Goal: Task Accomplishment & Management: Manage account settings

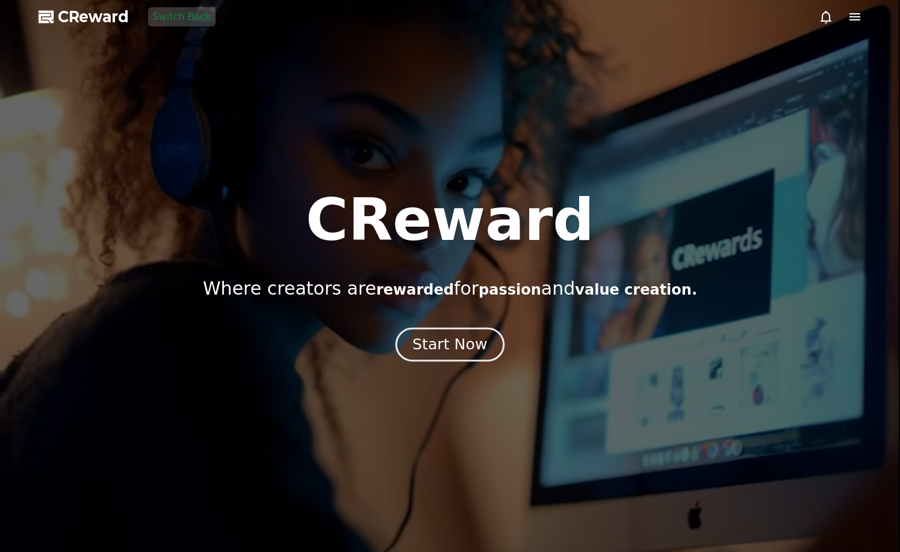
click at [460, 339] on div "Start Now" at bounding box center [449, 345] width 75 height 20
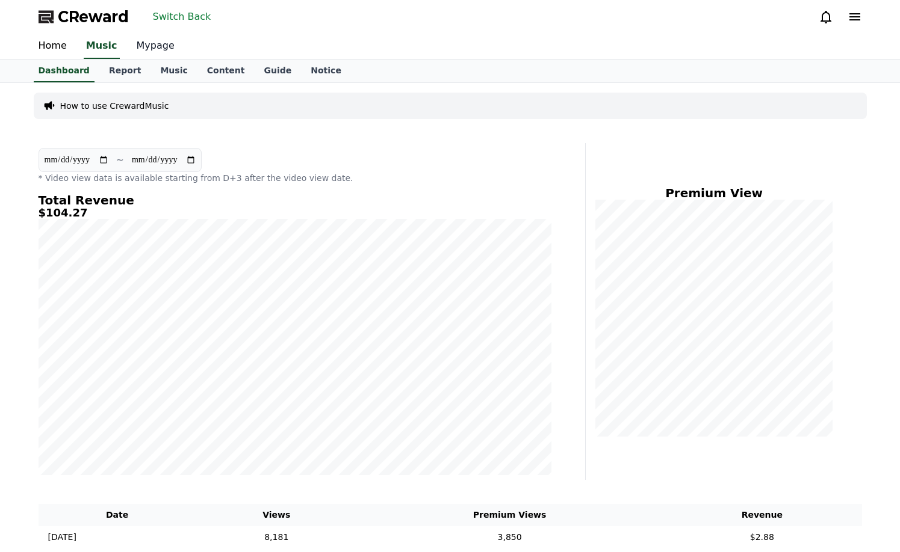
click at [156, 52] on link "Mypage" at bounding box center [155, 46] width 57 height 25
select select "**********"
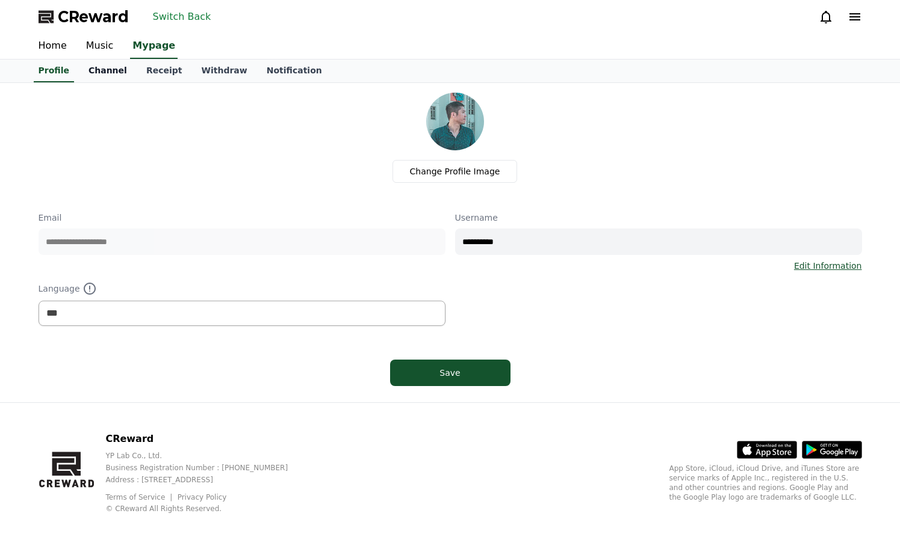
click at [107, 68] on link "Channel" at bounding box center [108, 71] width 58 height 23
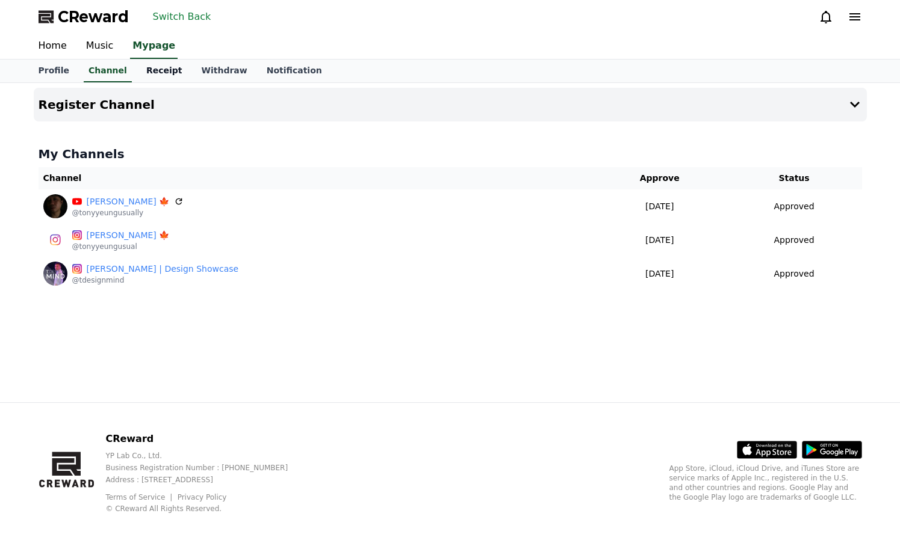
click at [145, 69] on link "Receipt" at bounding box center [164, 71] width 55 height 23
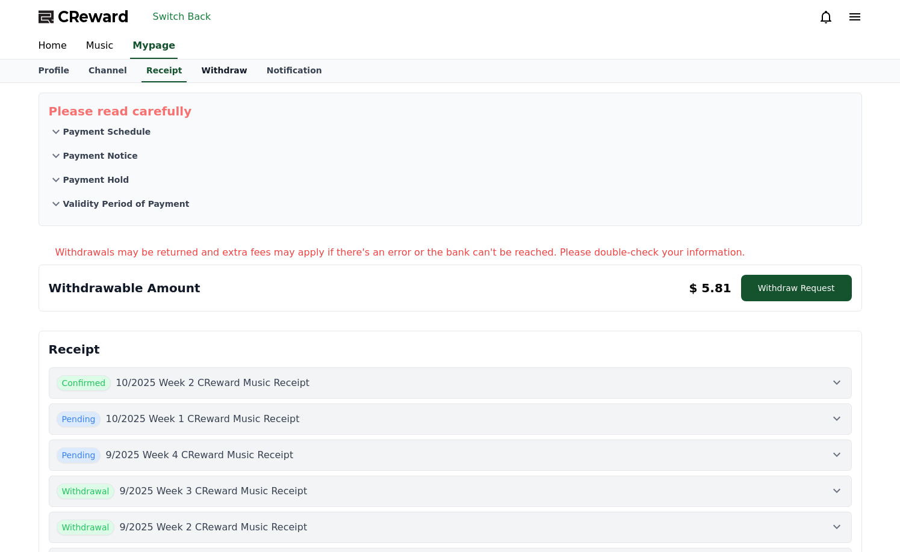
click at [191, 72] on link "Withdraw" at bounding box center [223, 71] width 65 height 23
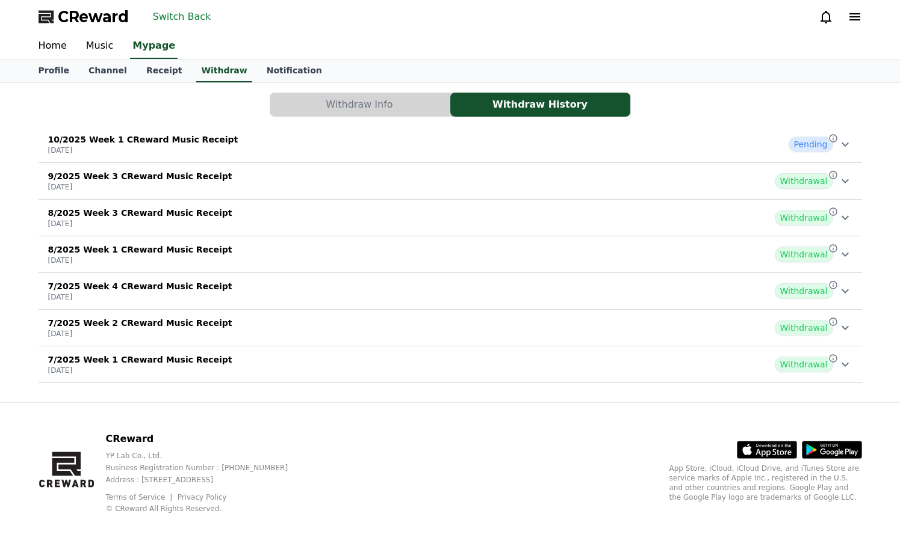
click at [847, 143] on icon at bounding box center [844, 145] width 7 height 4
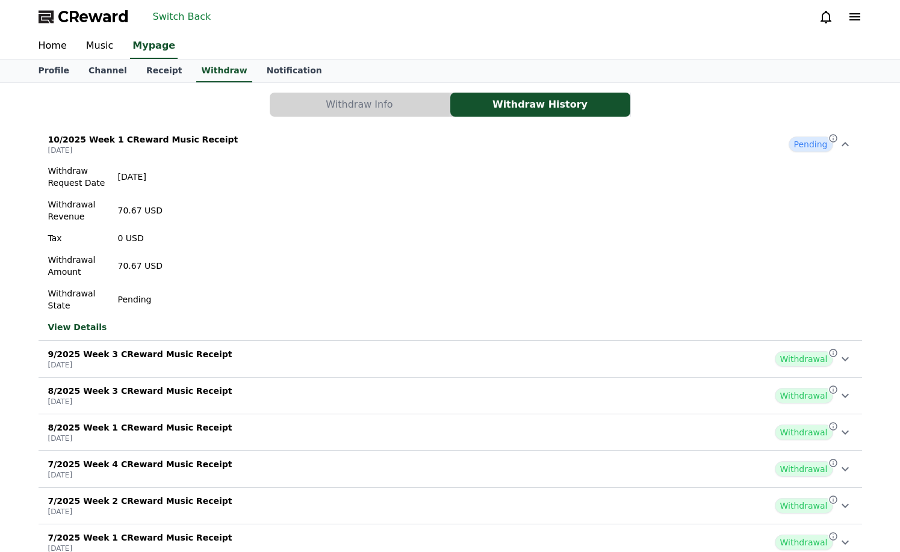
click at [176, 16] on button "Switch Back" at bounding box center [182, 16] width 68 height 19
